Goal: Find contact information: Find contact information

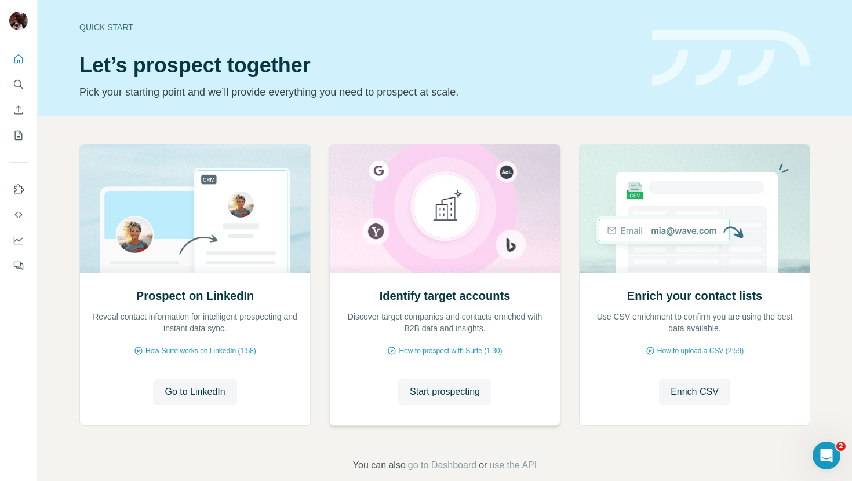
click at [440, 204] on img at bounding box center [444, 208] width 231 height 129
click at [448, 394] on span "Start prospecting" at bounding box center [445, 392] width 70 height 14
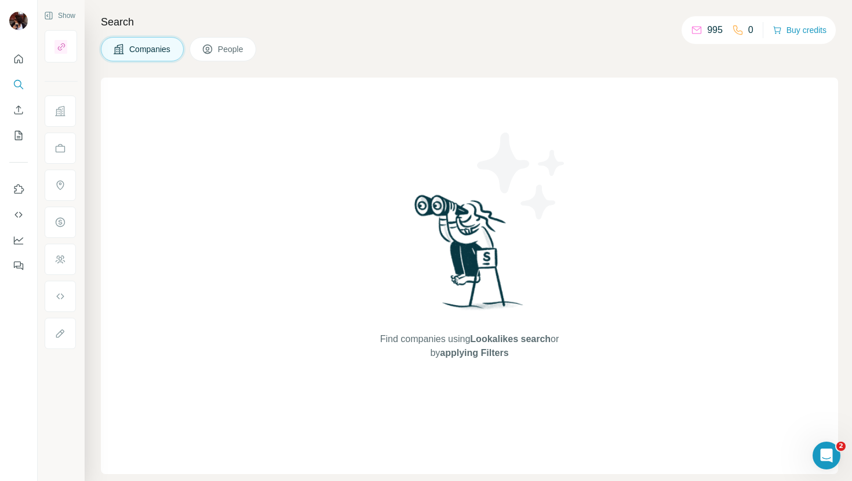
click at [141, 47] on span "Companies" at bounding box center [150, 49] width 42 height 12
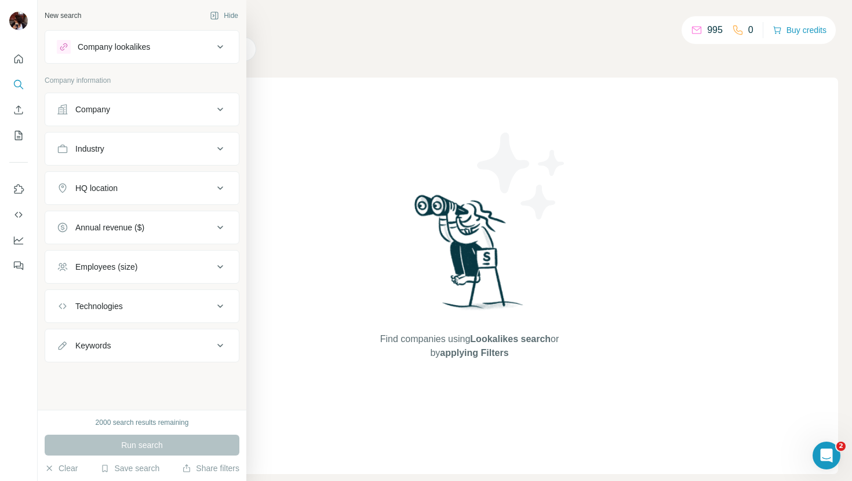
click at [113, 113] on div "Company" at bounding box center [135, 110] width 156 height 12
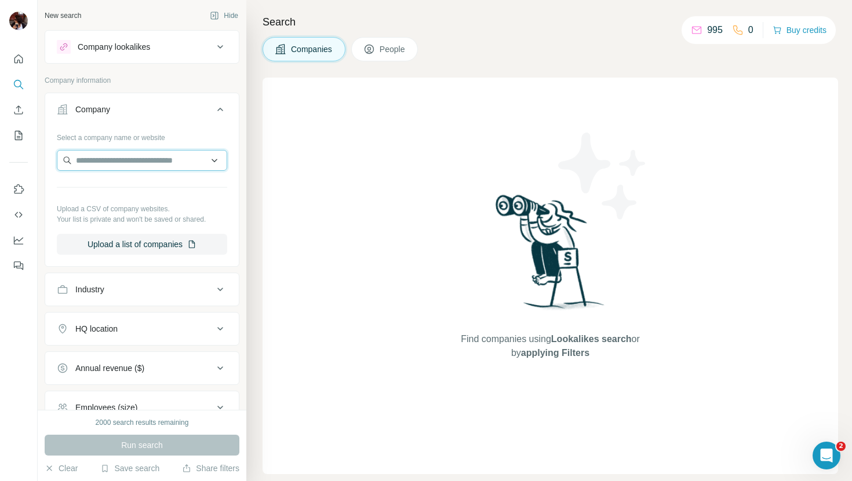
click at [108, 161] on input "text" at bounding box center [142, 160] width 170 height 21
click at [88, 160] on input "**********" at bounding box center [142, 160] width 170 height 21
click at [125, 165] on input "**********" at bounding box center [142, 160] width 170 height 21
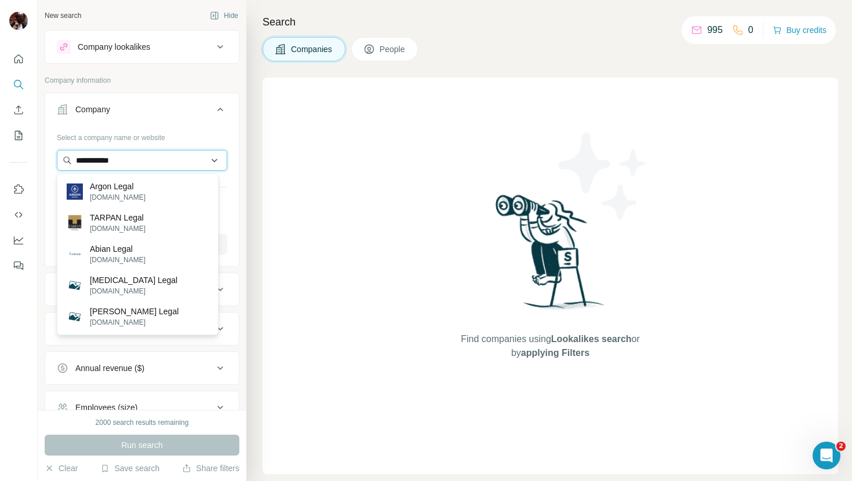
drag, startPoint x: 127, startPoint y: 164, endPoint x: 88, endPoint y: 165, distance: 39.4
click at [88, 165] on input "**********" at bounding box center [142, 160] width 170 height 21
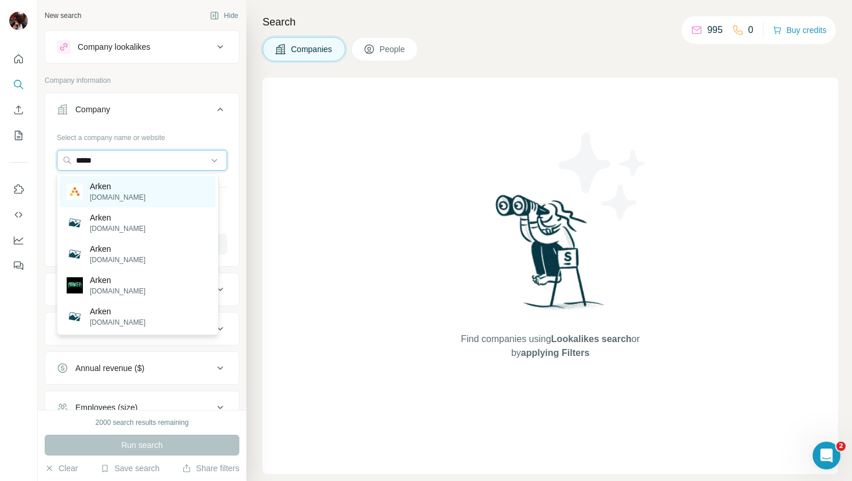
type input "*****"
click at [100, 184] on p "Arken" at bounding box center [118, 187] width 56 height 12
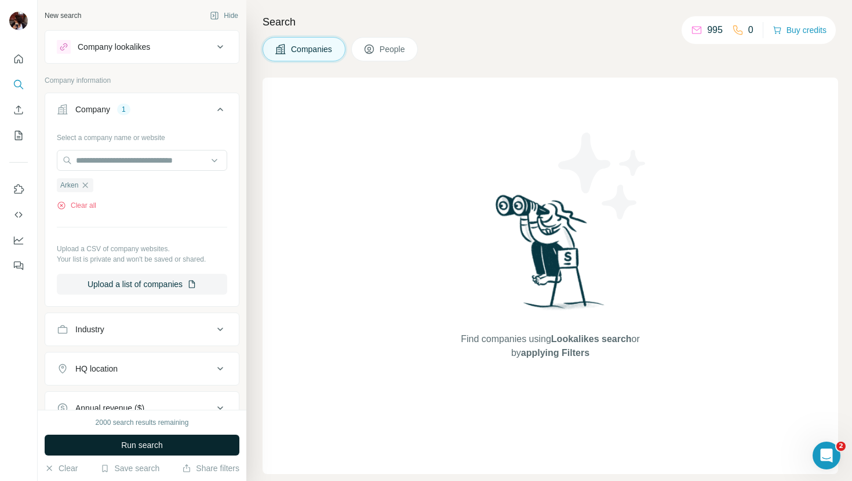
click at [167, 443] on button "Run search" at bounding box center [142, 445] width 195 height 21
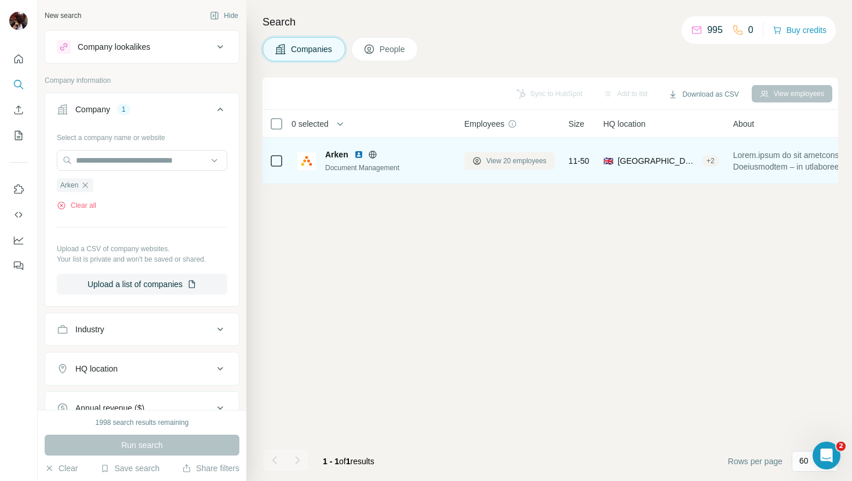
click at [503, 162] on span "View 20 employees" at bounding box center [516, 161] width 60 height 10
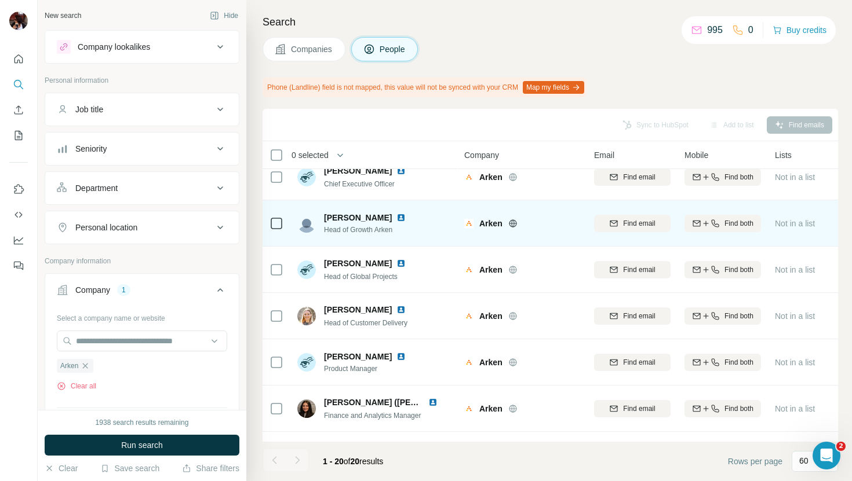
scroll to position [19, 0]
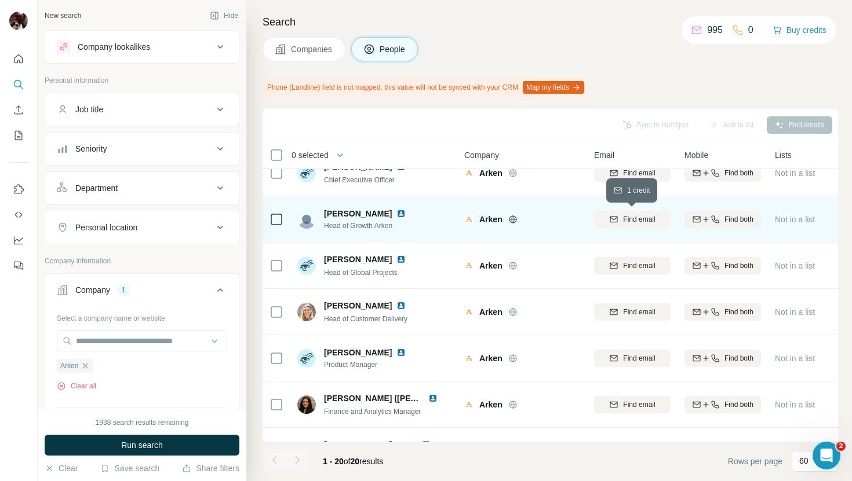
click at [631, 220] on span "Find email" at bounding box center [639, 219] width 32 height 10
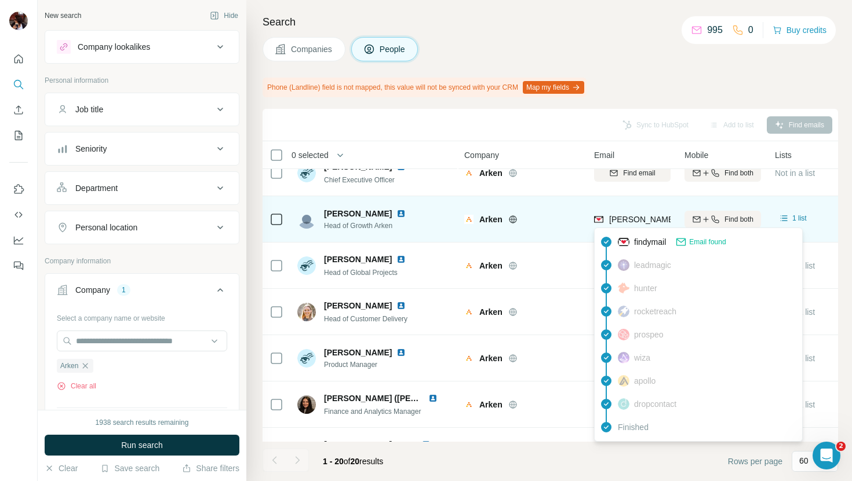
click at [648, 219] on span "[PERSON_NAME][EMAIL_ADDRESS][DOMAIN_NAME]" at bounding box center [711, 219] width 204 height 9
copy span "arken"
click at [622, 216] on span "[PERSON_NAME][EMAIL_ADDRESS][DOMAIN_NAME]" at bounding box center [711, 219] width 204 height 9
click at [651, 218] on span "[PERSON_NAME][EMAIL_ADDRESS][DOMAIN_NAME]" at bounding box center [711, 219] width 204 height 9
drag, startPoint x: 611, startPoint y: 217, endPoint x: 681, endPoint y: 219, distance: 70.1
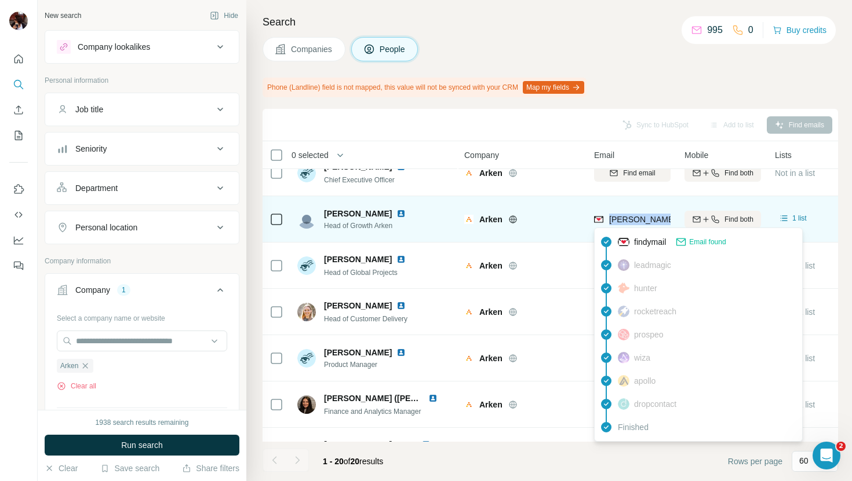
click at [0, 0] on tr "[PERSON_NAME] Head of Growth Arken Arken [EMAIL_ADDRESS][DOMAIN_NAME] Find both…" at bounding box center [0, 0] width 0 height 0
copy tr "[PERSON_NAME][EMAIL_ADDRESS][DOMAIN_NAME]"
click at [338, 215] on span "[PERSON_NAME]" at bounding box center [358, 214] width 68 height 12
click at [648, 222] on span "[PERSON_NAME][EMAIL_ADDRESS][DOMAIN_NAME]" at bounding box center [711, 219] width 204 height 9
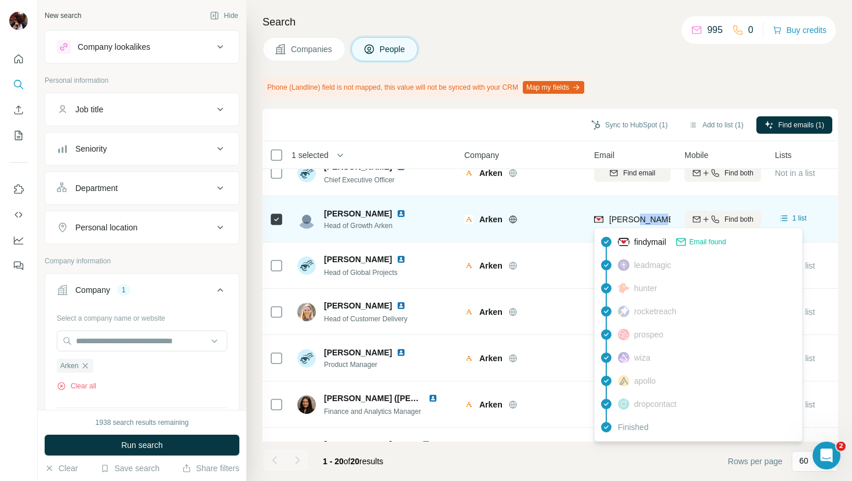
click at [648, 222] on span "[PERSON_NAME][EMAIL_ADDRESS][DOMAIN_NAME]" at bounding box center [711, 219] width 204 height 9
click at [785, 218] on icon at bounding box center [784, 219] width 12 height 12
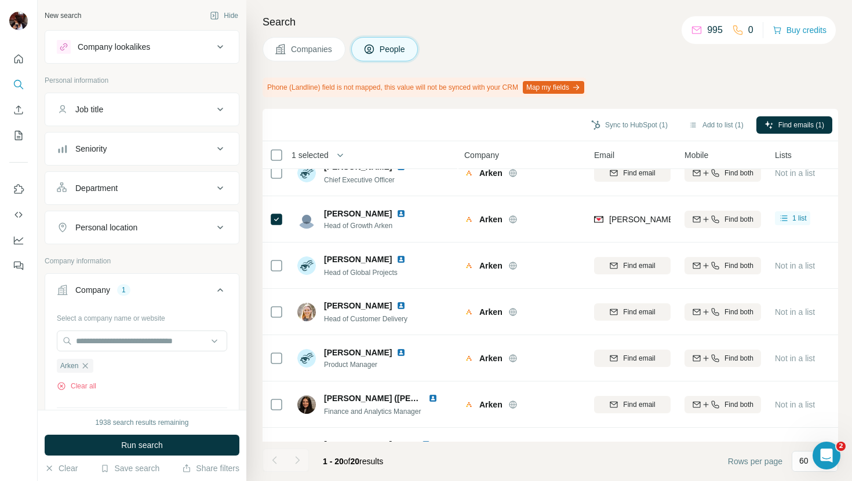
click at [386, 122] on div "Sync to HubSpot (1) Add to list (1) Find emails (1)" at bounding box center [550, 125] width 564 height 20
click at [317, 49] on span "Companies" at bounding box center [312, 49] width 42 height 12
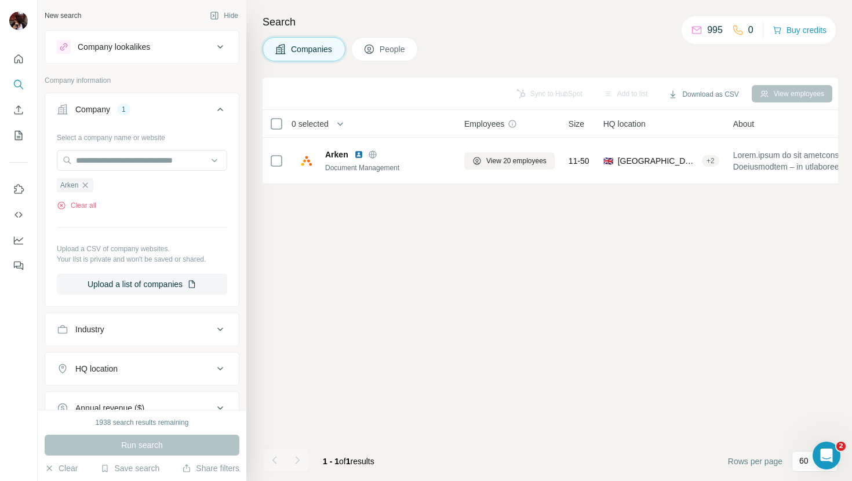
scroll to position [0, 0]
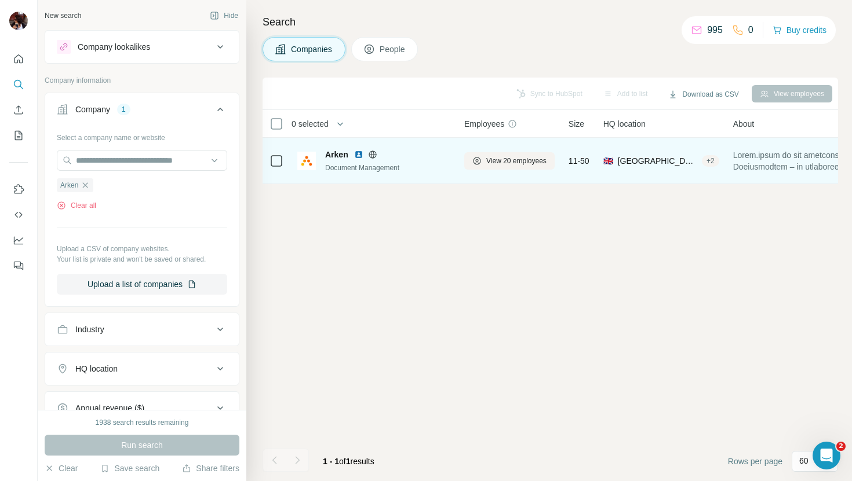
click at [339, 155] on span "Arken" at bounding box center [336, 155] width 23 height 12
click at [745, 160] on span at bounding box center [818, 160] width 171 height 23
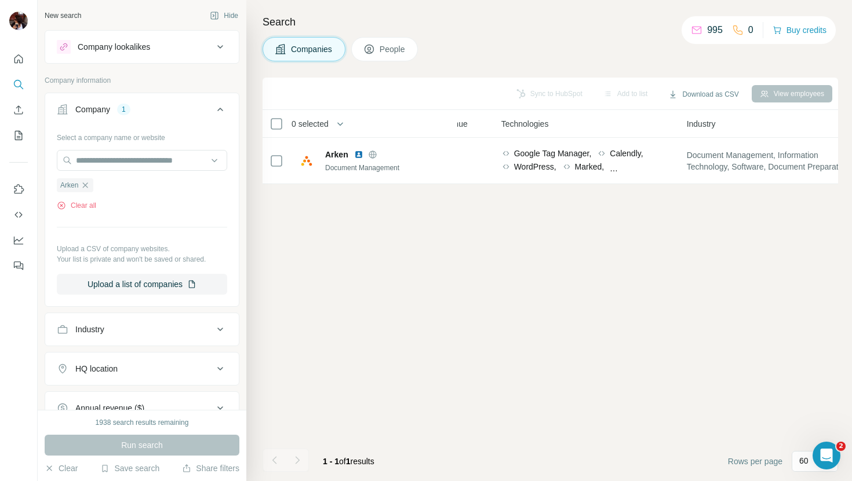
scroll to position [0, 621]
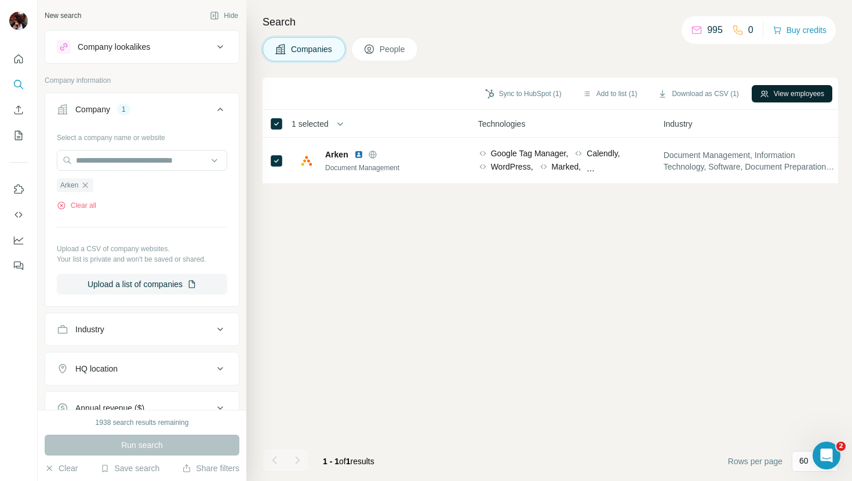
click at [775, 92] on button "View employees" at bounding box center [791, 93] width 81 height 17
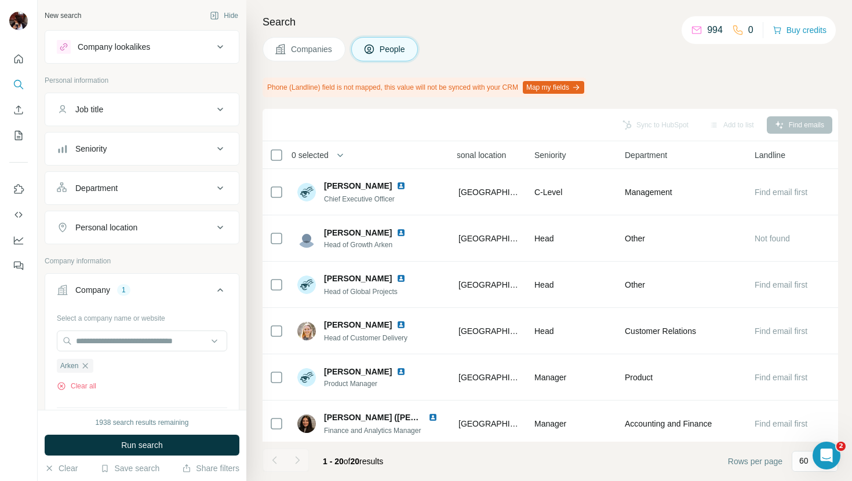
scroll to position [0, 427]
click at [306, 42] on button "Companies" at bounding box center [303, 49] width 83 height 24
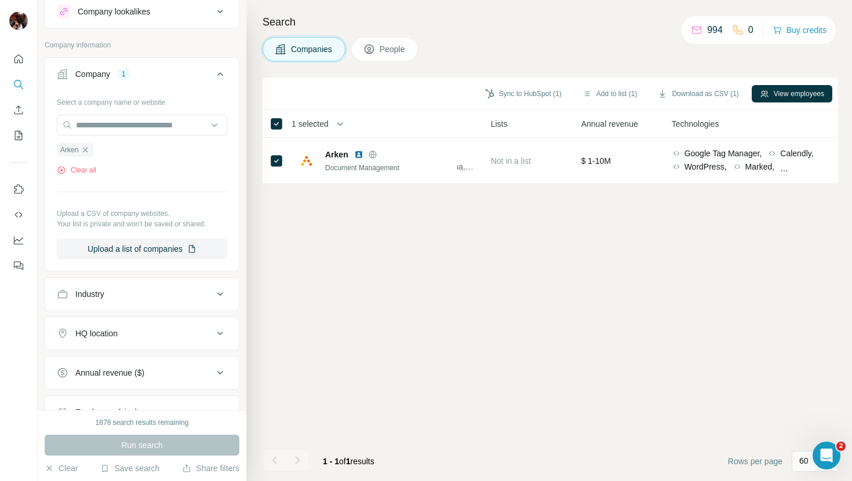
scroll to position [166, 0]
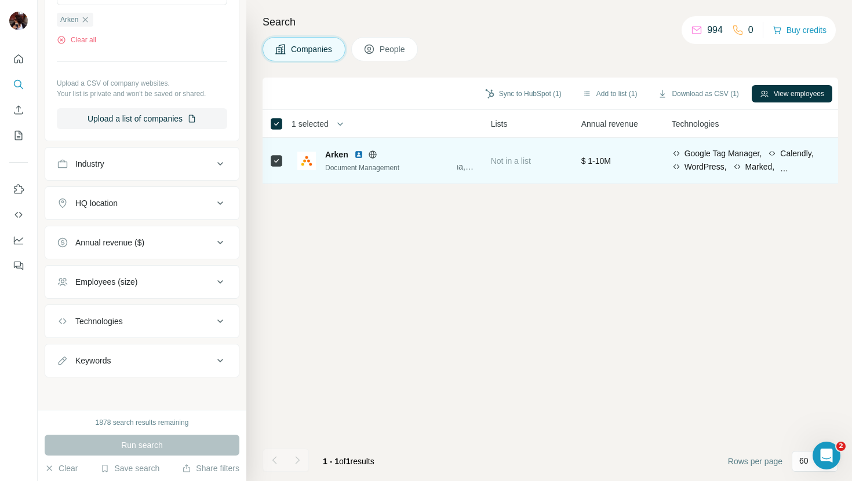
click at [337, 161] on div "Arken Document Management" at bounding box center [387, 161] width 125 height 24
click at [394, 155] on div "Arken" at bounding box center [387, 155] width 125 height 12
click at [360, 154] on img at bounding box center [358, 154] width 9 height 9
